Goal: Information Seeking & Learning: Learn about a topic

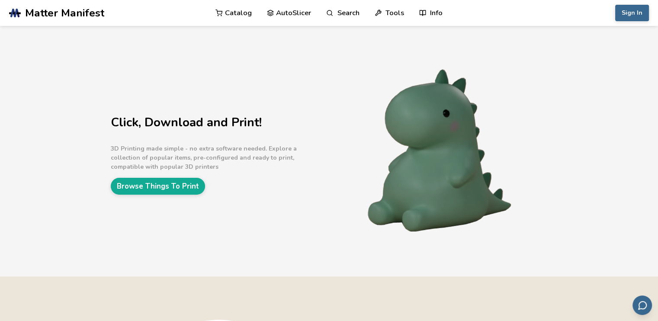
click at [285, 12] on link "AutoSlicer" at bounding box center [289, 13] width 45 height 26
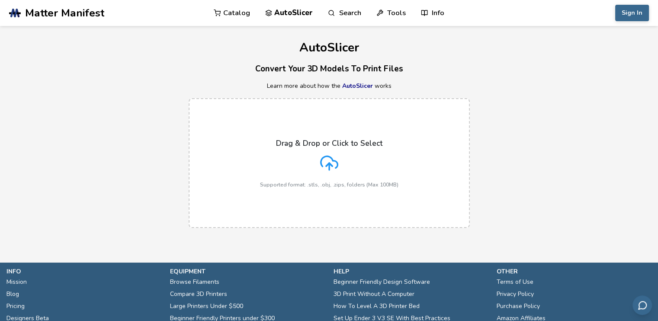
click at [237, 12] on link "Catalog" at bounding box center [232, 13] width 36 height 26
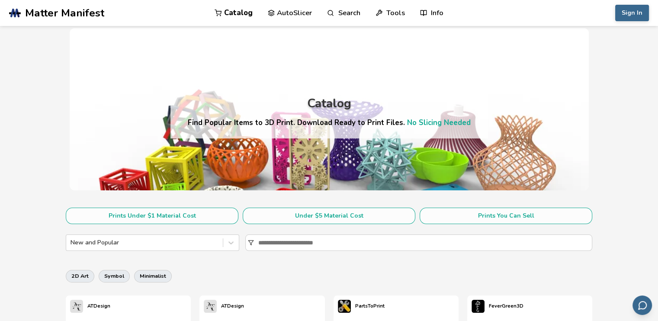
scroll to position [43, 0]
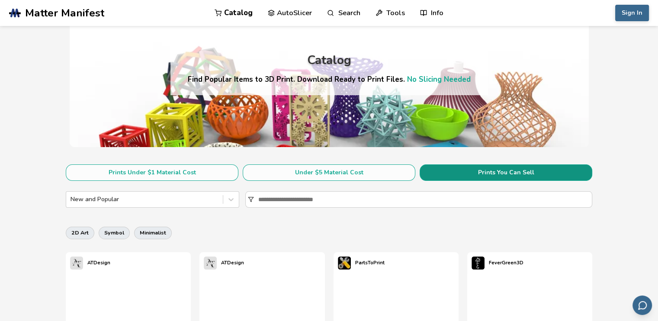
click at [500, 173] on button "Prints You Can Sell" at bounding box center [505, 172] width 173 height 16
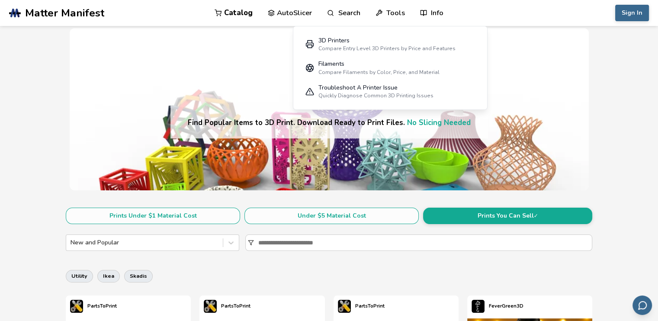
click at [387, 17] on link "Tools" at bounding box center [389, 13] width 29 height 26
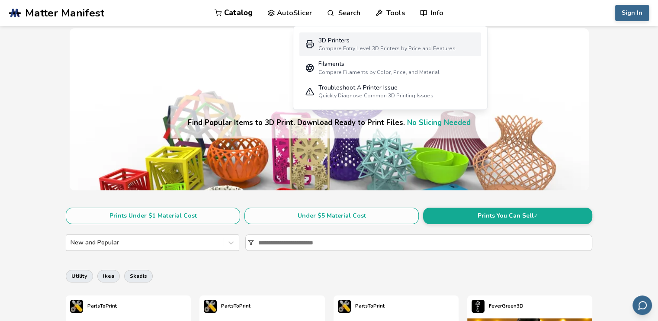
click at [354, 47] on div "Compare Entry Level 3D Printers by Price and Features" at bounding box center [386, 48] width 137 height 6
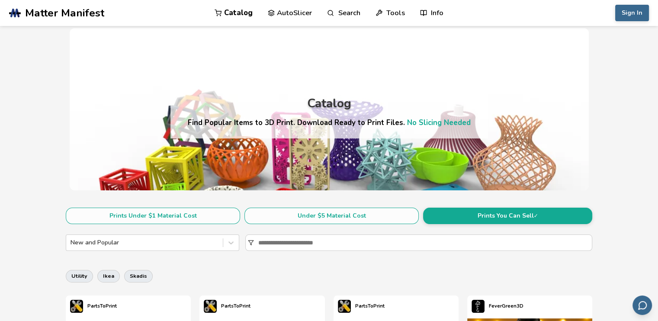
select select "**********"
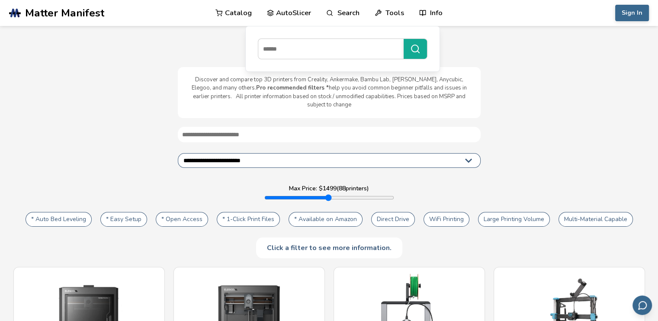
click at [238, 12] on link "Catalog" at bounding box center [233, 13] width 36 height 26
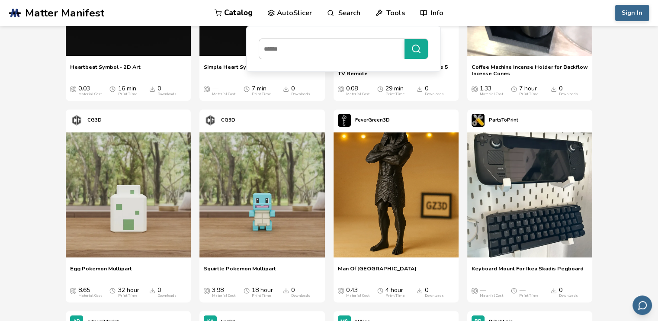
scroll to position [303, 0]
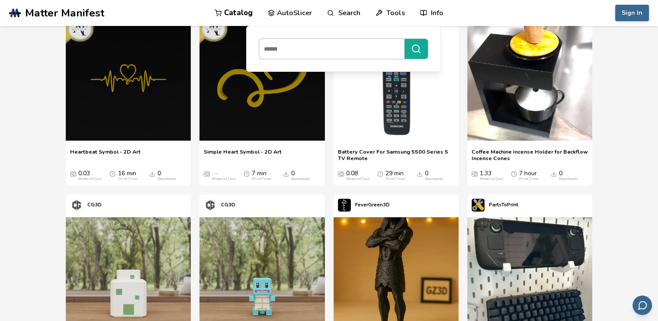
click at [285, 56] on input at bounding box center [329, 49] width 141 height 16
type input "**********"
click at [404, 39] on button "**********" at bounding box center [415, 49] width 23 height 20
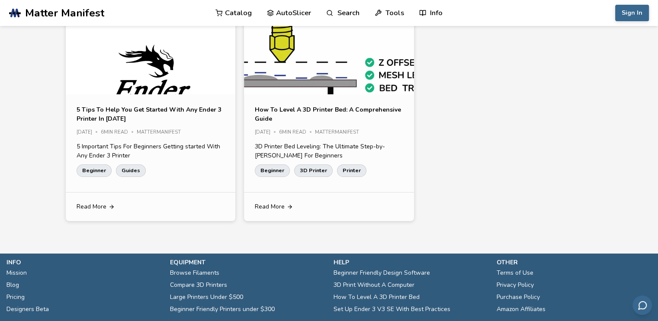
scroll to position [86, 0]
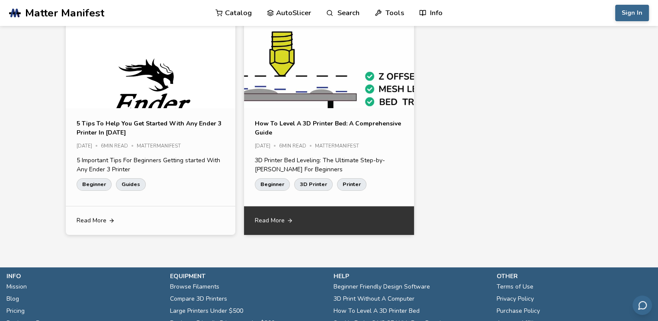
click at [275, 221] on span "Read More" at bounding box center [270, 220] width 30 height 7
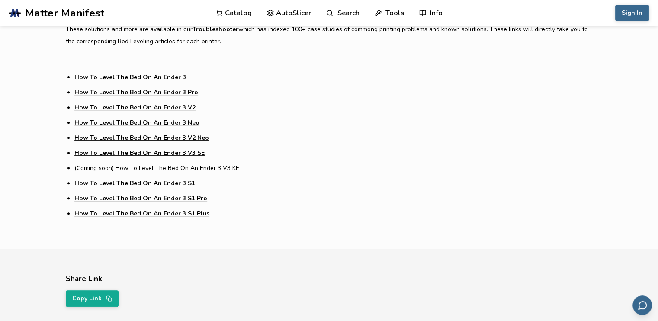
scroll to position [3598, 0]
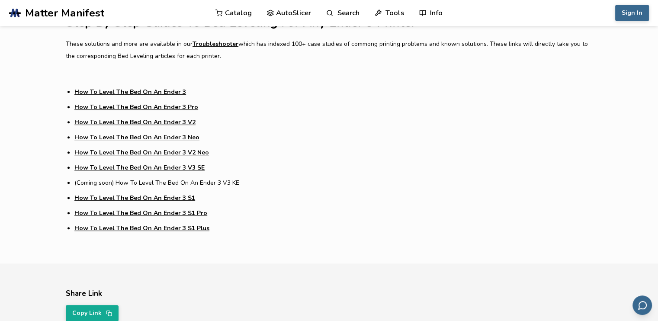
click at [188, 180] on li "(Coming soon) How To Level The Bed On An Ender 3 V3 KE" at bounding box center [333, 182] width 518 height 9
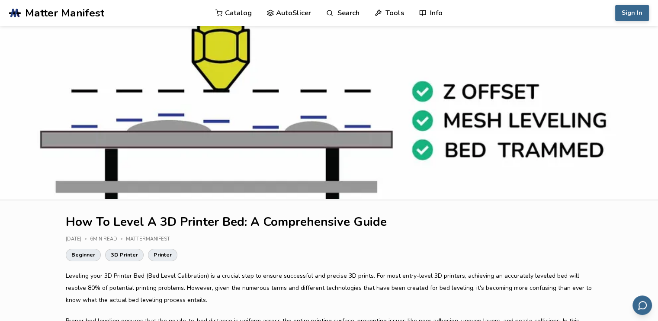
scroll to position [0, 0]
drag, startPoint x: 54, startPoint y: 0, endPoint x: 442, endPoint y: 273, distance: 475.0
click at [446, 273] on p "Leveling your 3D Printer Bed (Bed Level Calibration) is a crucial step to ensur…" at bounding box center [329, 288] width 526 height 36
